Goal: Transaction & Acquisition: Purchase product/service

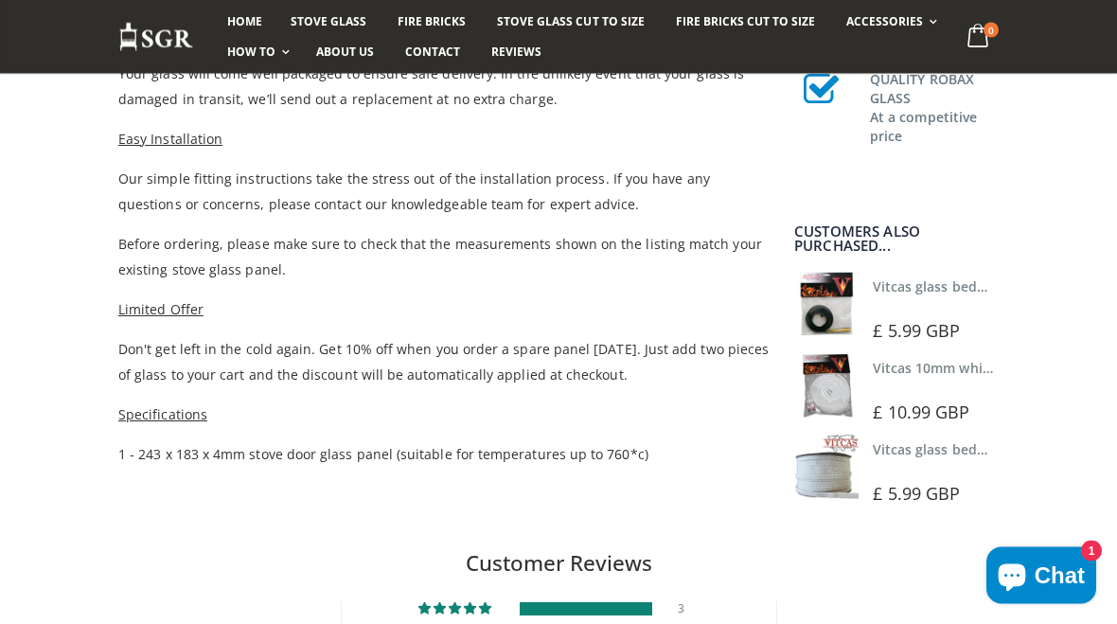
scroll to position [1179, 0]
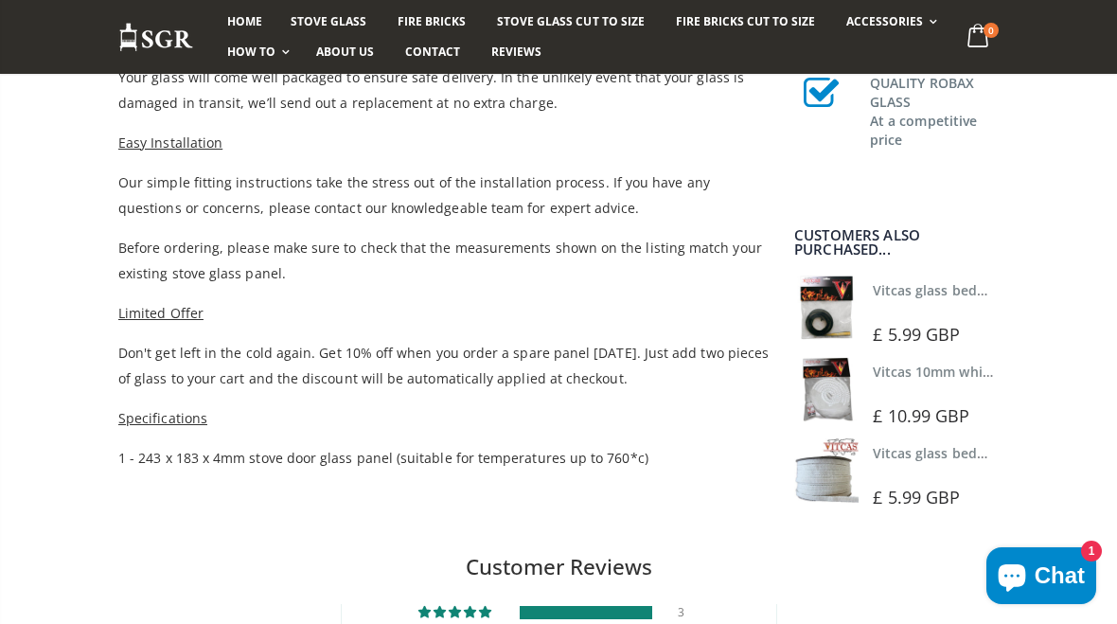
click at [918, 315] on div at bounding box center [938, 309] width 131 height 13
click at [830, 296] on img at bounding box center [826, 307] width 64 height 64
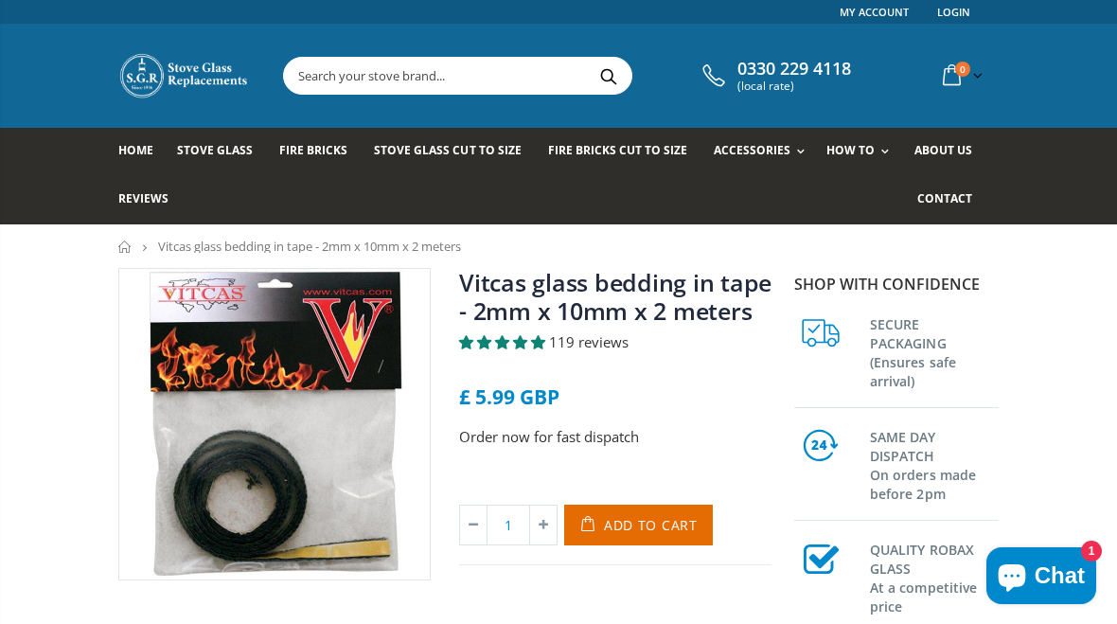
click at [173, 524] on img at bounding box center [274, 424] width 310 height 310
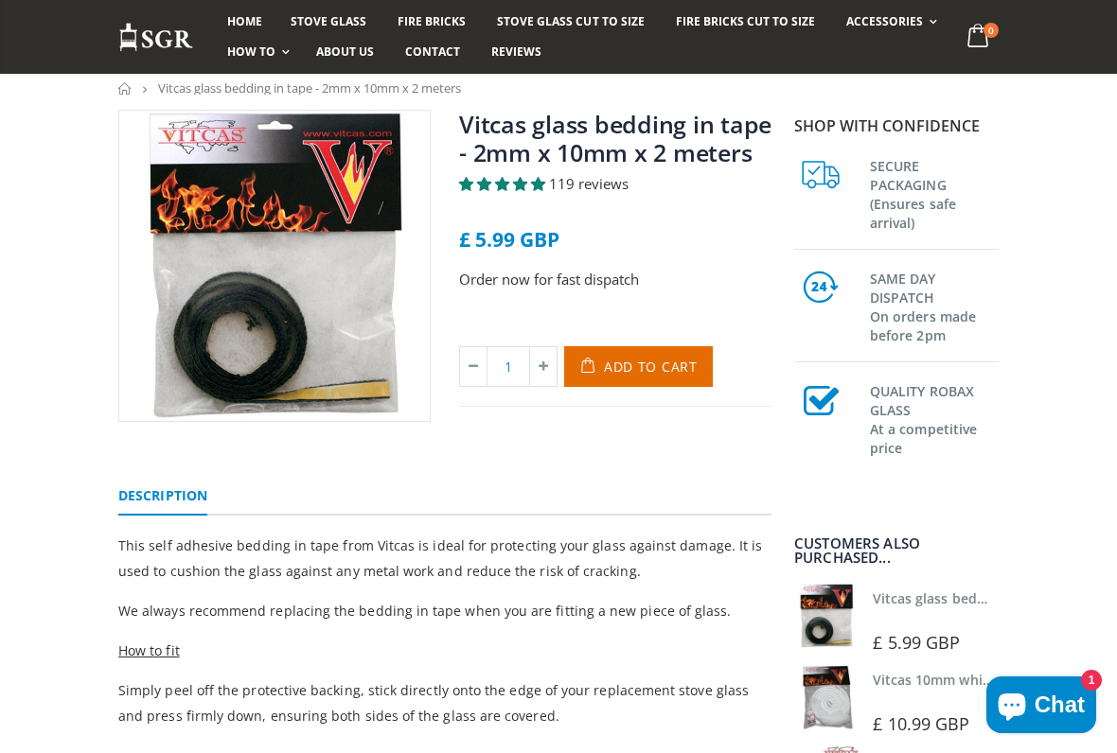
scroll to position [156, 0]
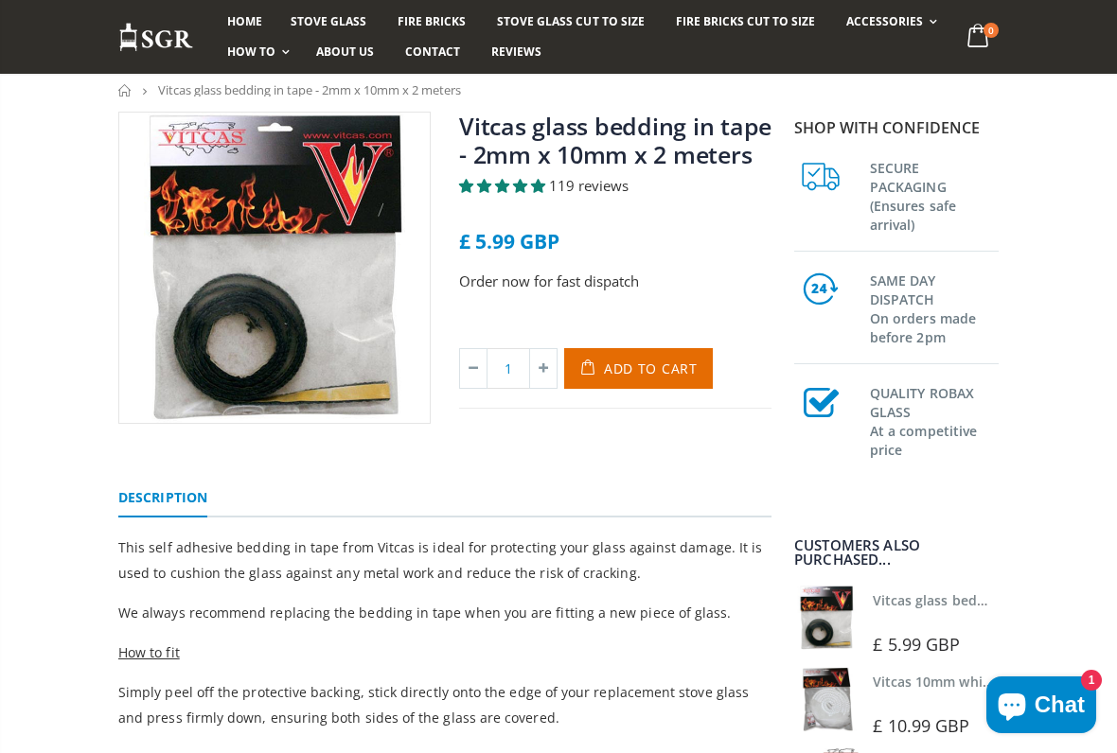
click at [699, 363] on button "Add to Cart" at bounding box center [638, 368] width 149 height 41
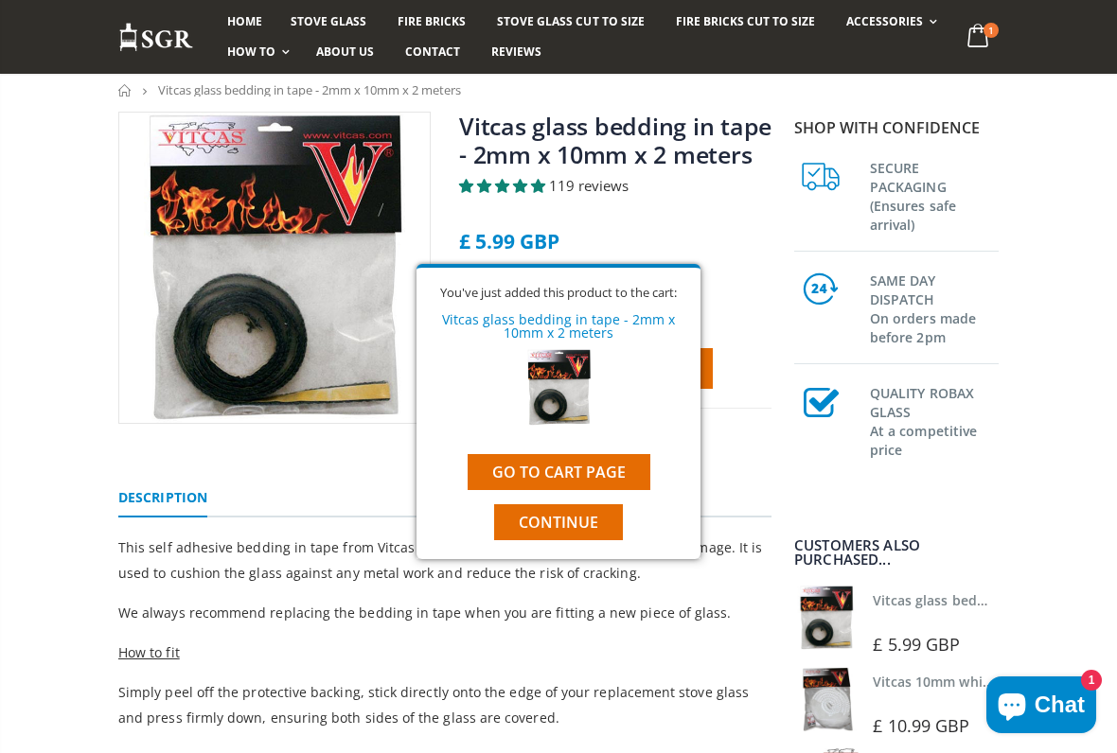
click at [609, 520] on button "Continue" at bounding box center [558, 522] width 129 height 36
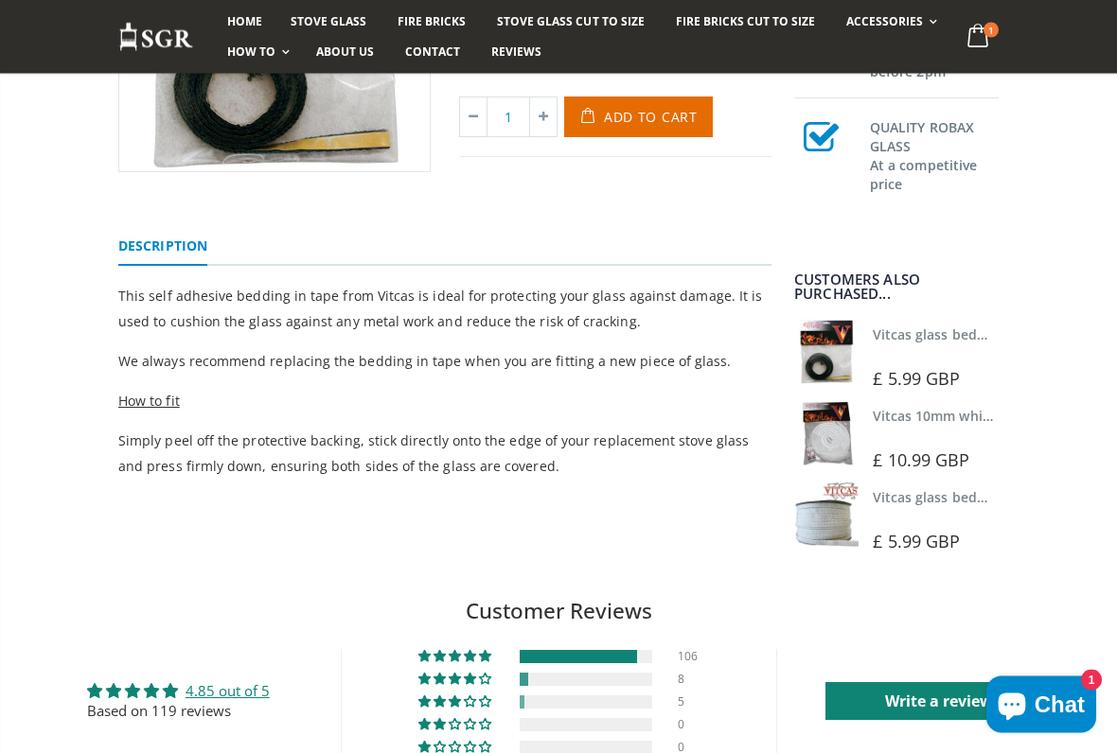
scroll to position [408, 0]
click at [926, 425] on link "Vitcas 10mm white rope kit - includes rope seal and glue!" at bounding box center [1058, 416] width 371 height 18
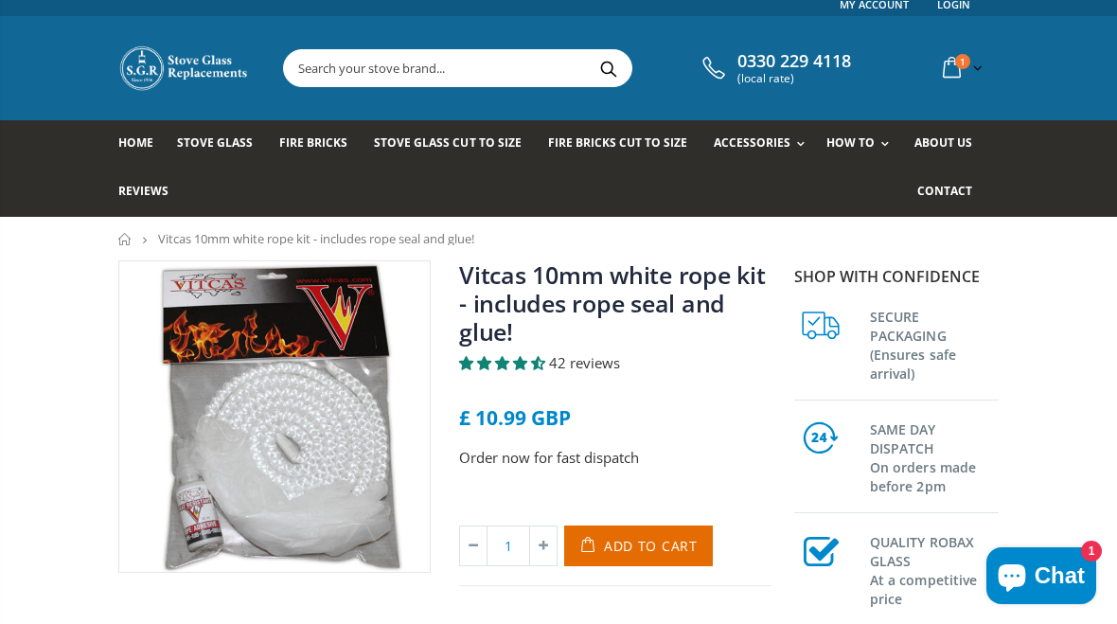
scroll to position [6, 0]
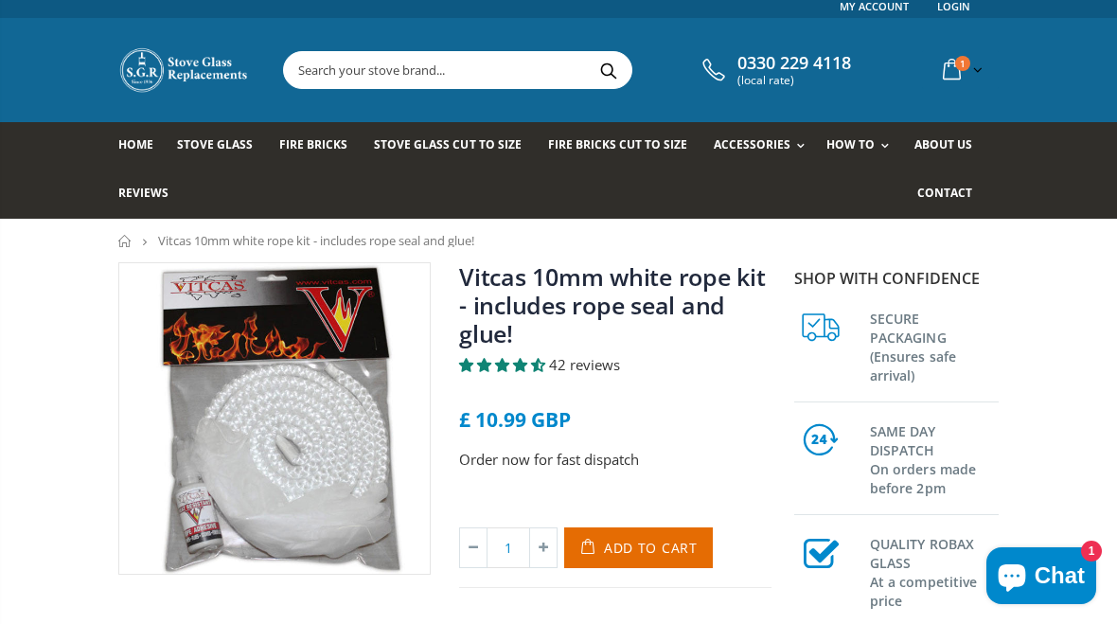
click at [672, 557] on button "Add to Cart" at bounding box center [638, 547] width 149 height 41
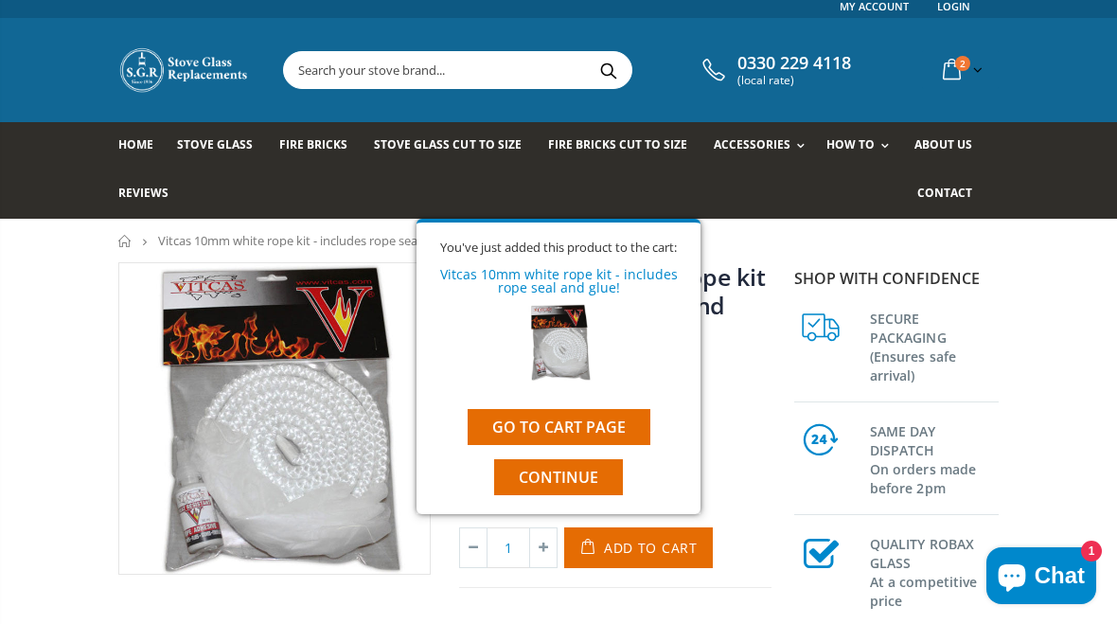
click at [596, 483] on span "Continue" at bounding box center [559, 477] width 80 height 21
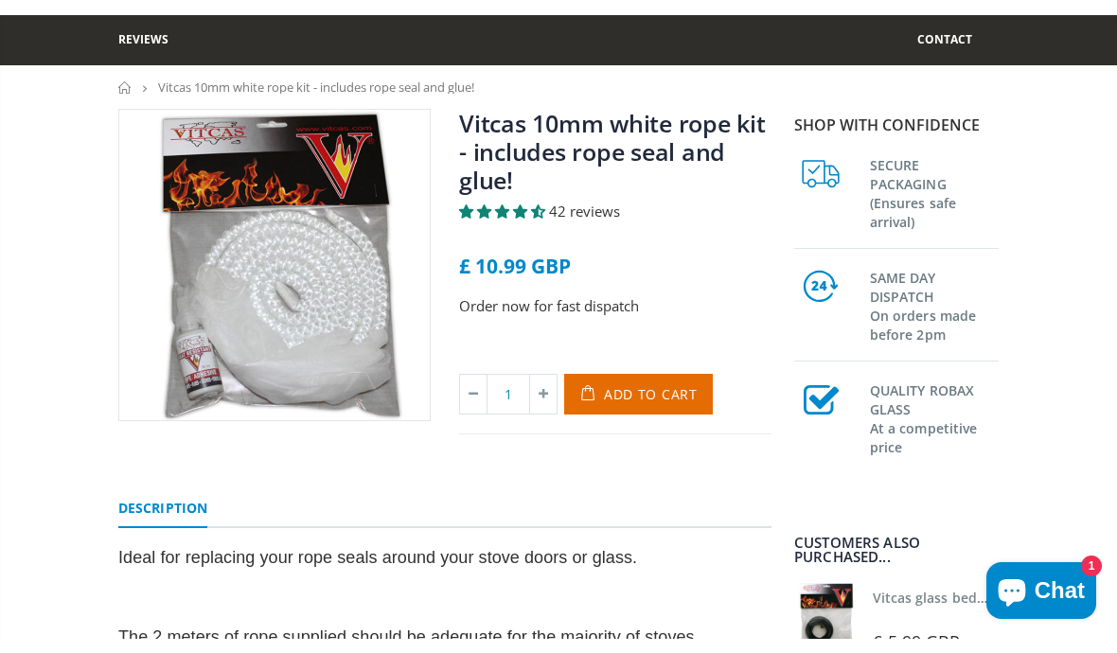
scroll to position [0, 0]
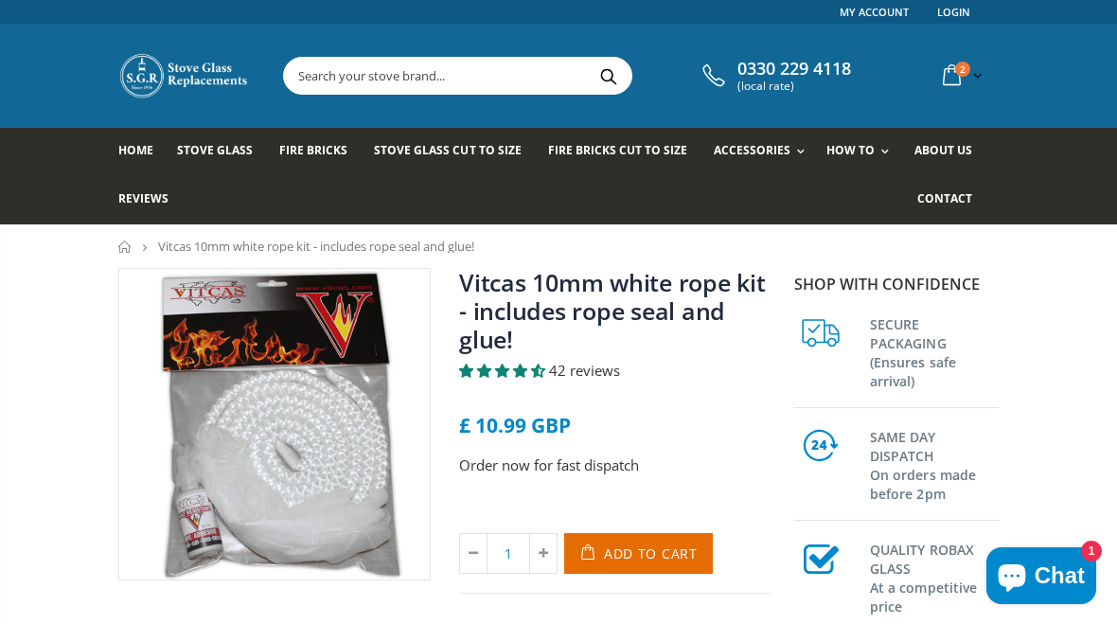
click at [513, 64] on input "text" at bounding box center [545, 76] width 522 height 36
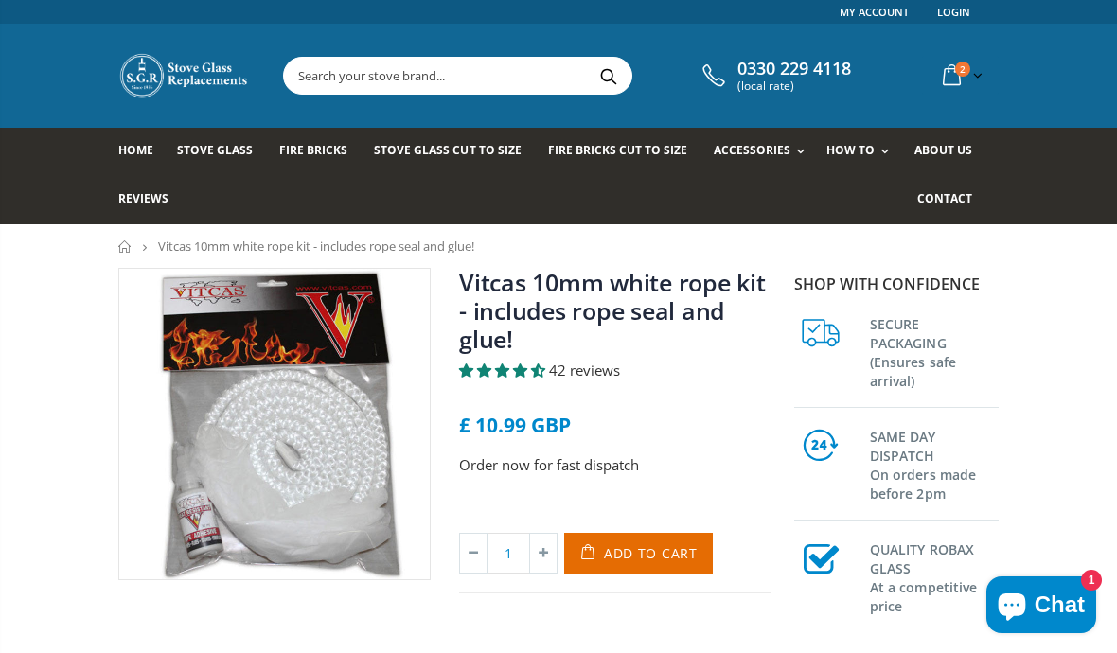
type input "X"
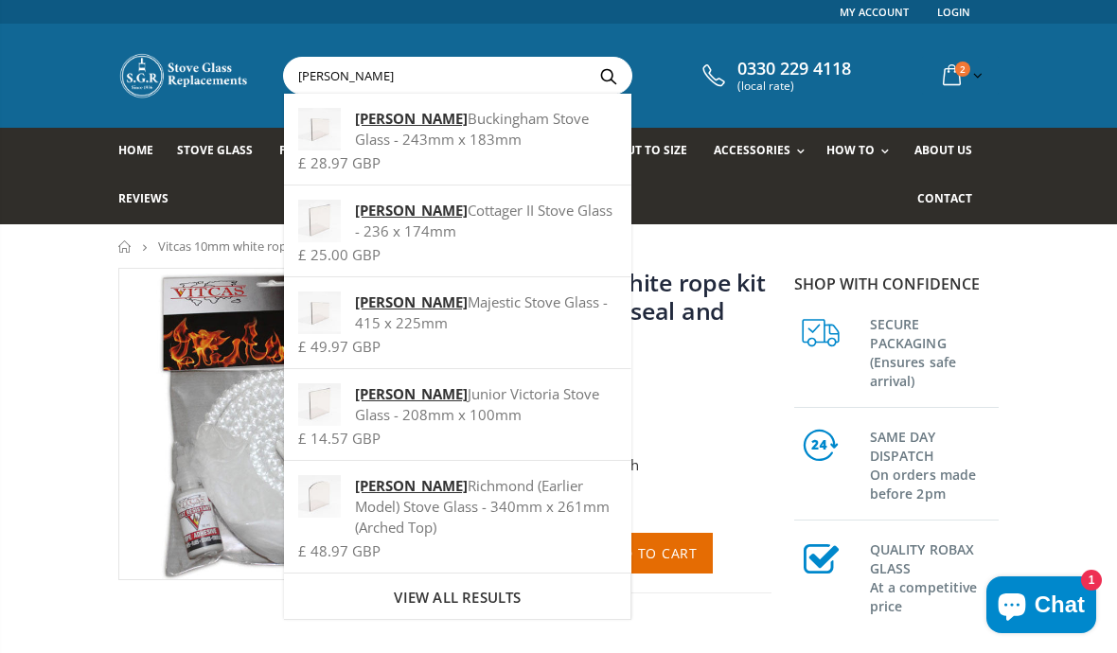
type input "Clarke"
click at [554, 144] on div "Clarke Buckingham Stove Glass - 243mm x 183mm" at bounding box center [457, 129] width 318 height 42
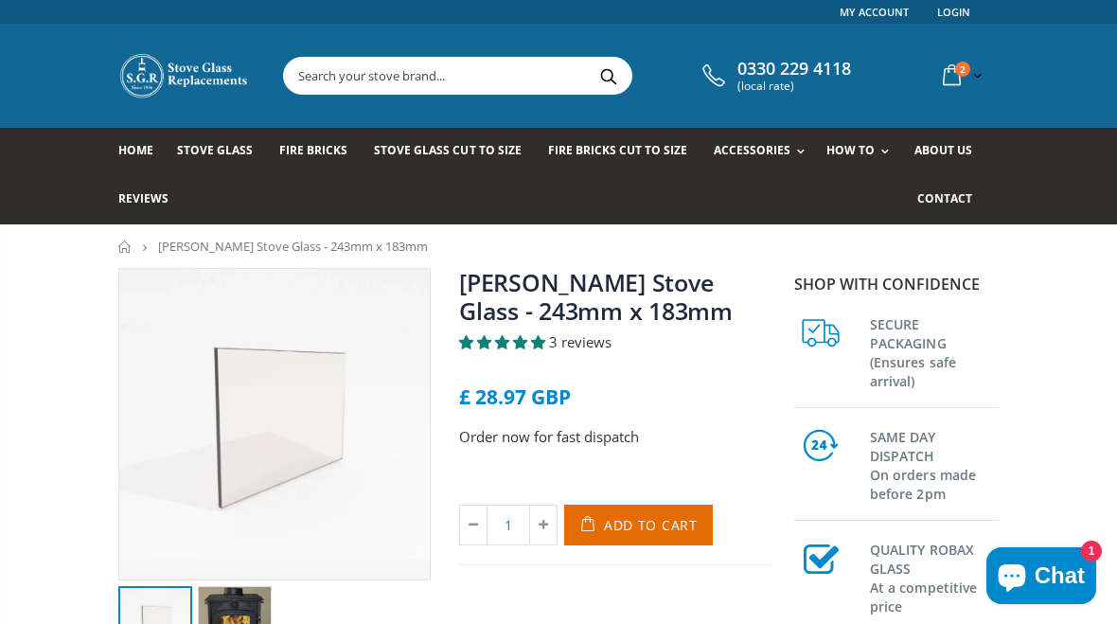
click at [697, 523] on button "Add to Cart" at bounding box center [638, 524] width 149 height 41
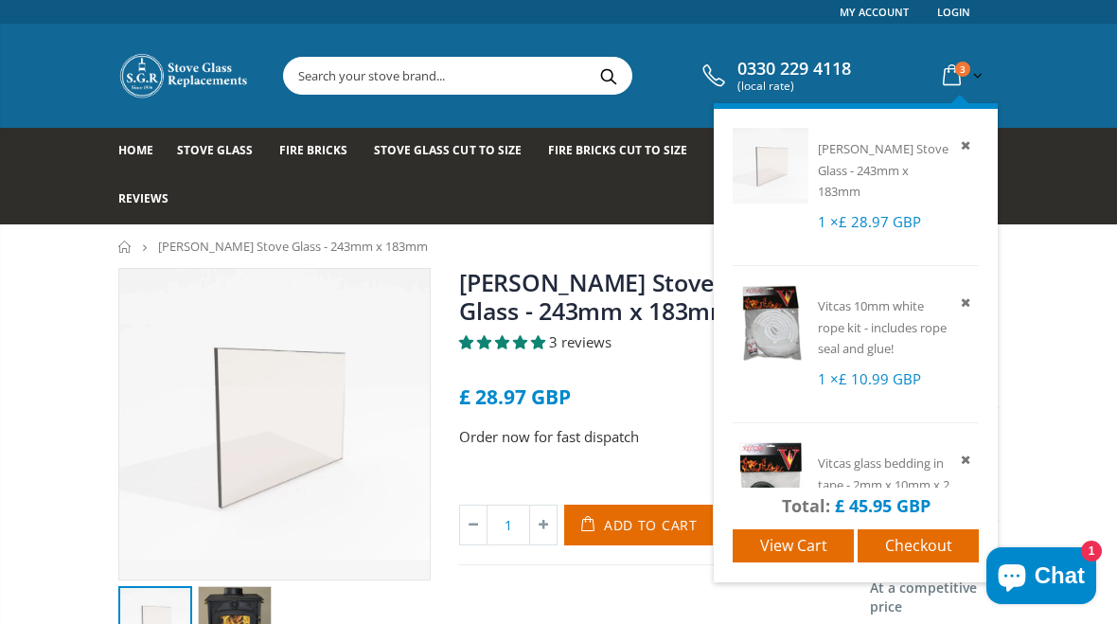
click at [921, 554] on span "Checkout" at bounding box center [918, 545] width 67 height 21
